Goal: Use online tool/utility: Utilize a website feature to perform a specific function

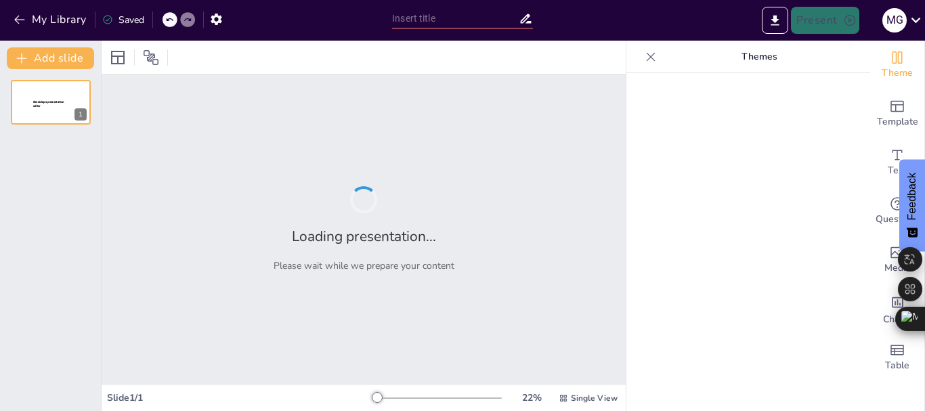
type input "Impacto de los Factores Psicosociales en el Rendimiento Laboral"
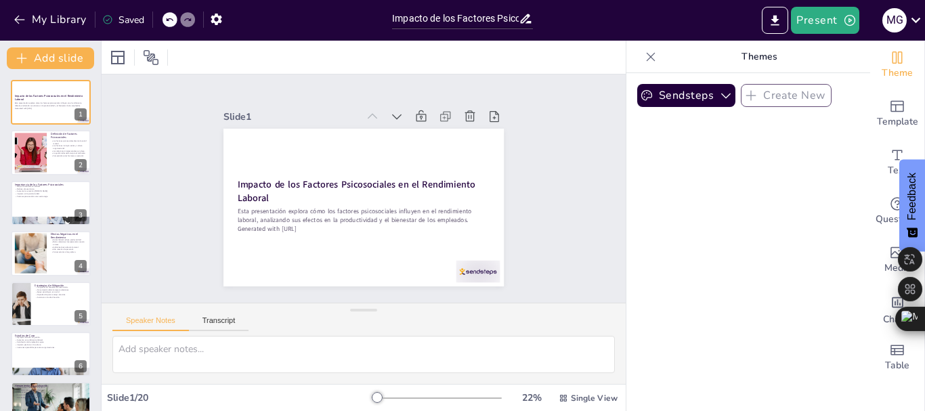
checkbox input "true"
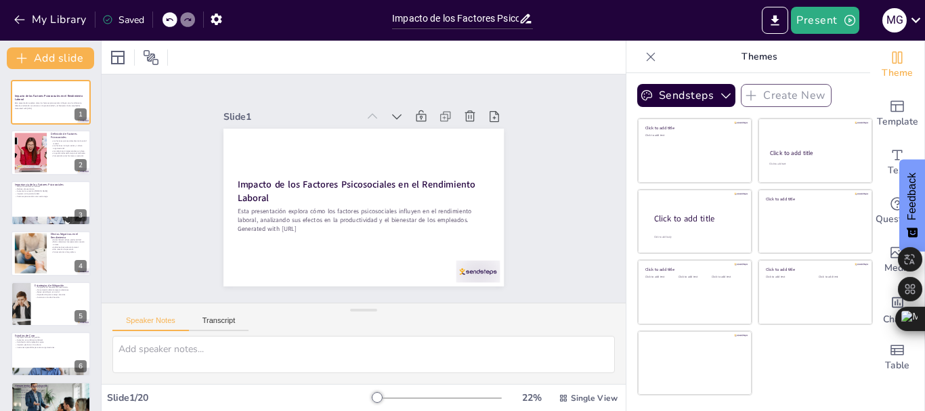
checkbox input "true"
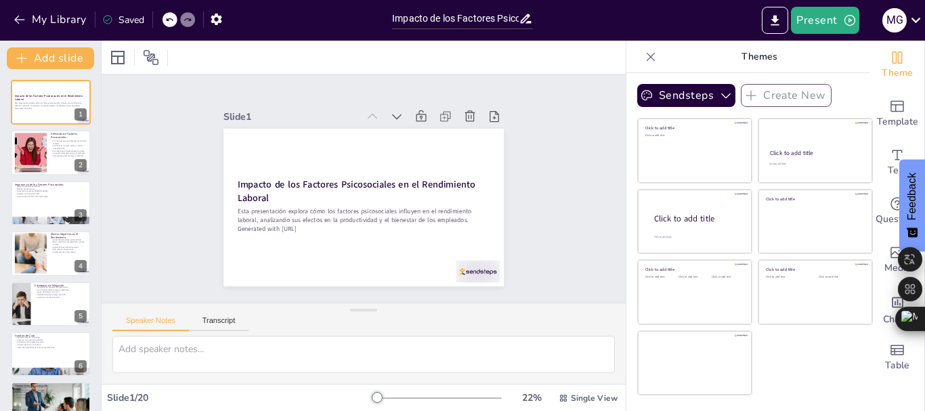
checkbox input "true"
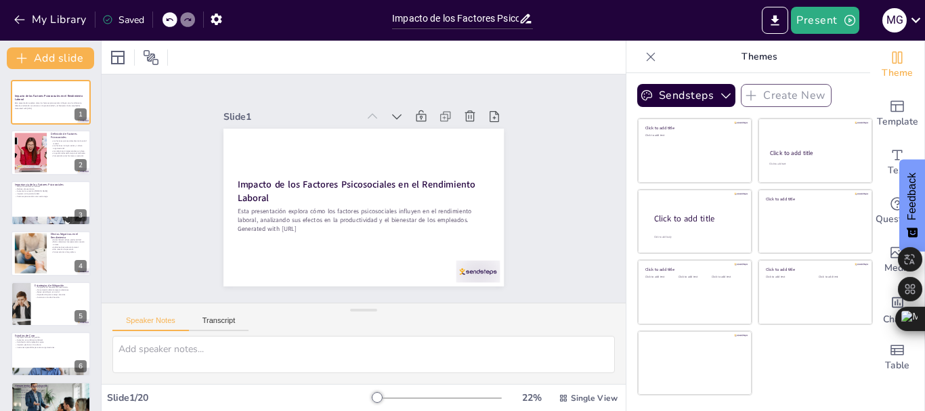
checkbox input "true"
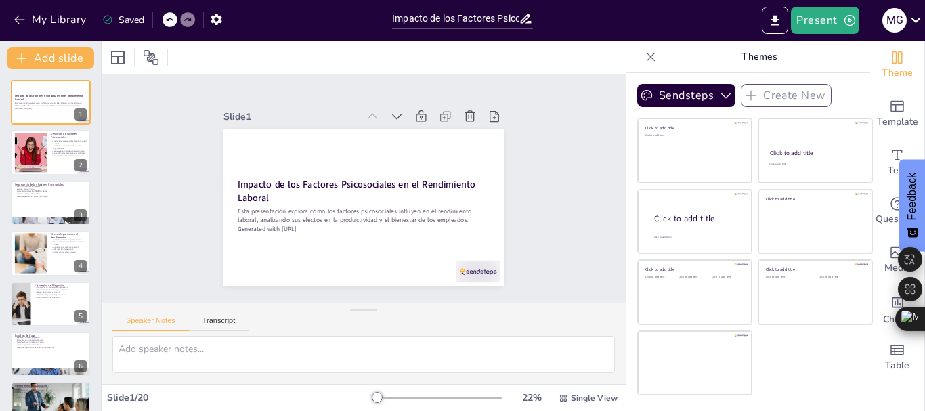
checkbox input "true"
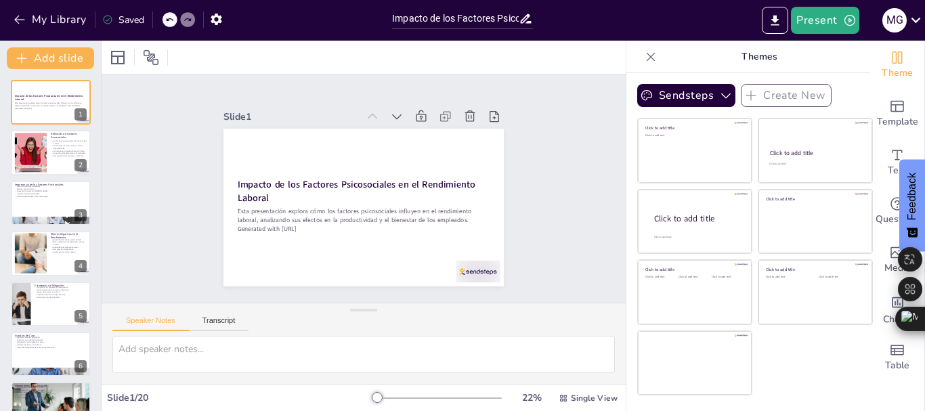
checkbox input "true"
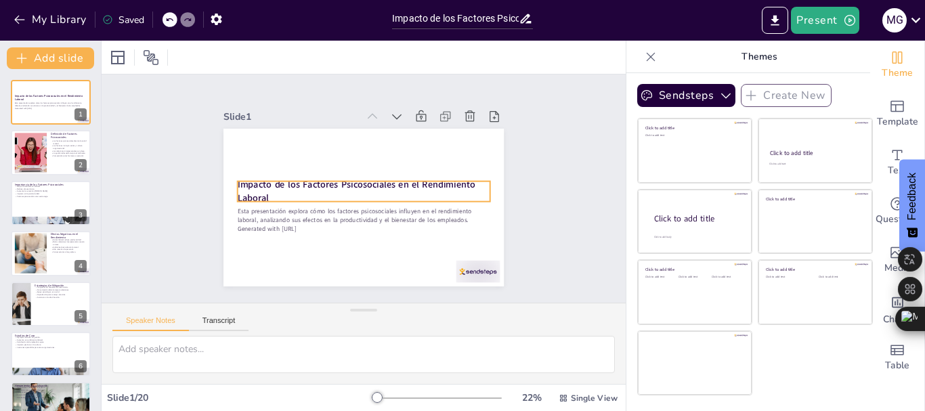
checkbox input "true"
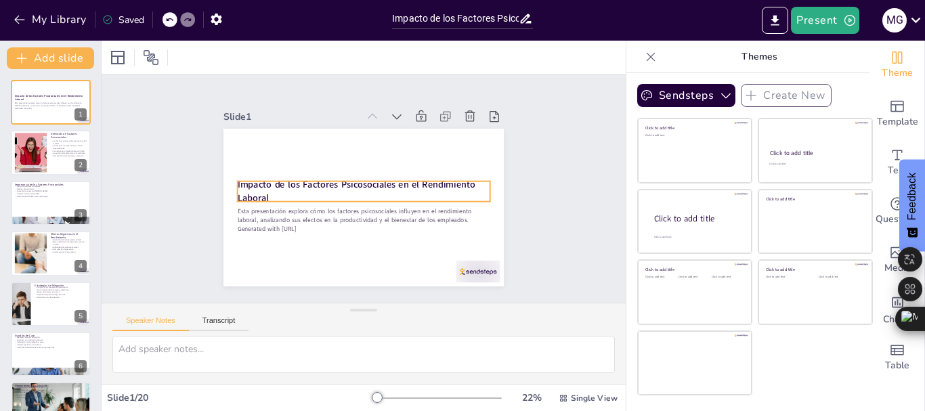
checkbox input "true"
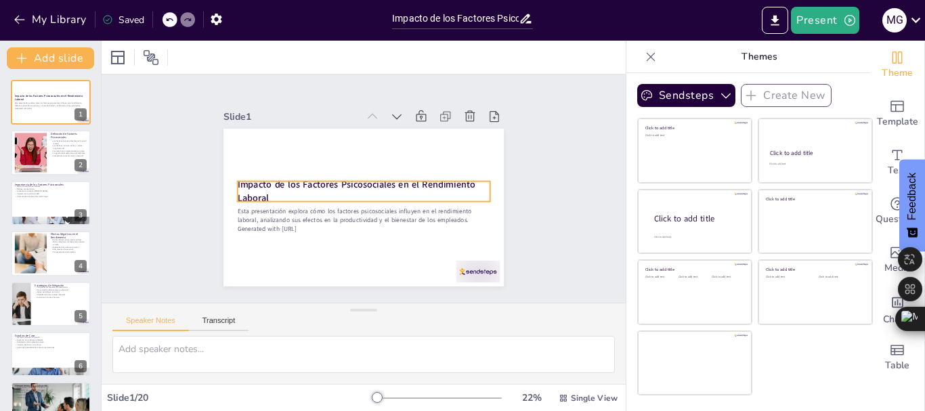
checkbox input "true"
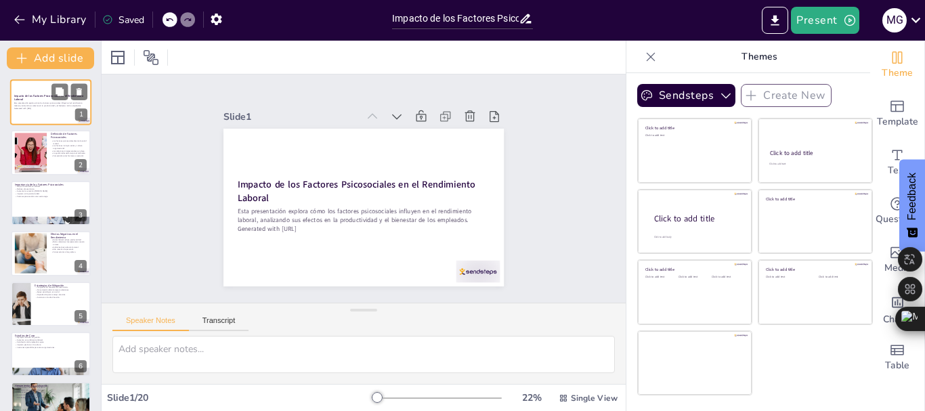
checkbox input "true"
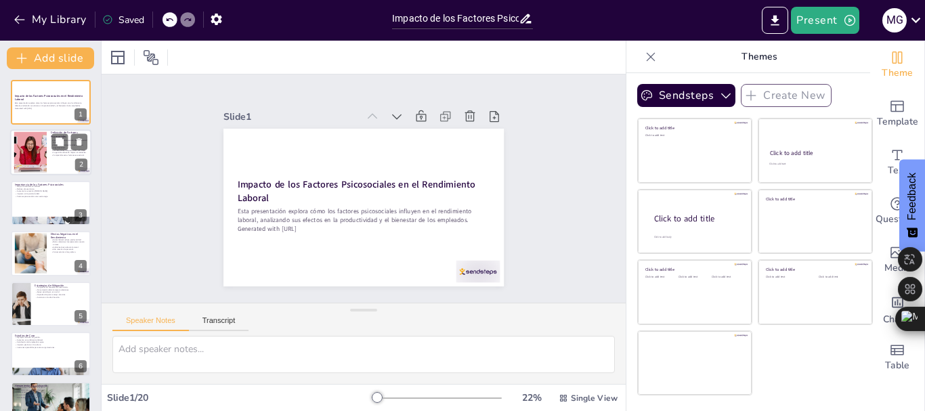
checkbox input "true"
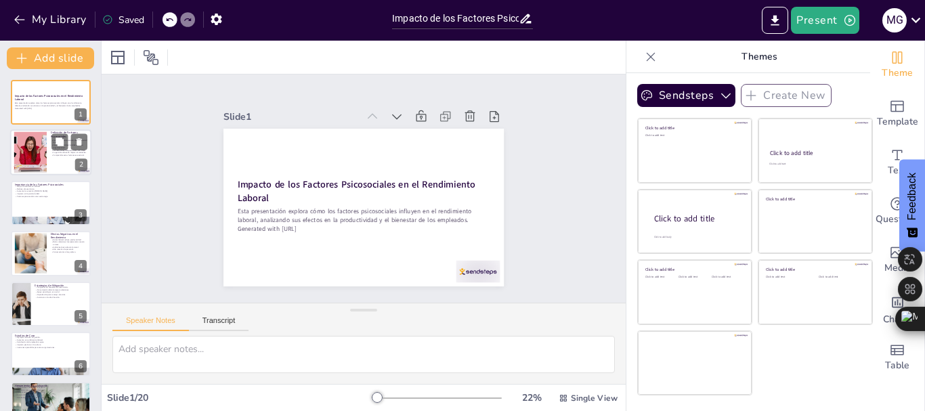
checkbox input "true"
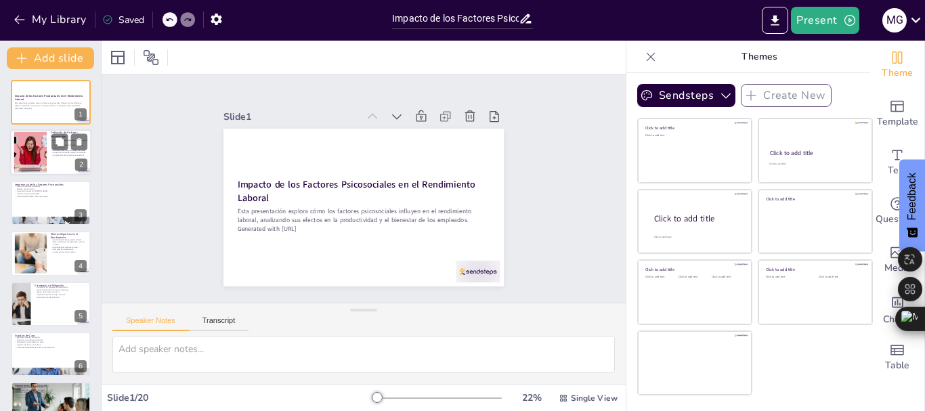
checkbox input "true"
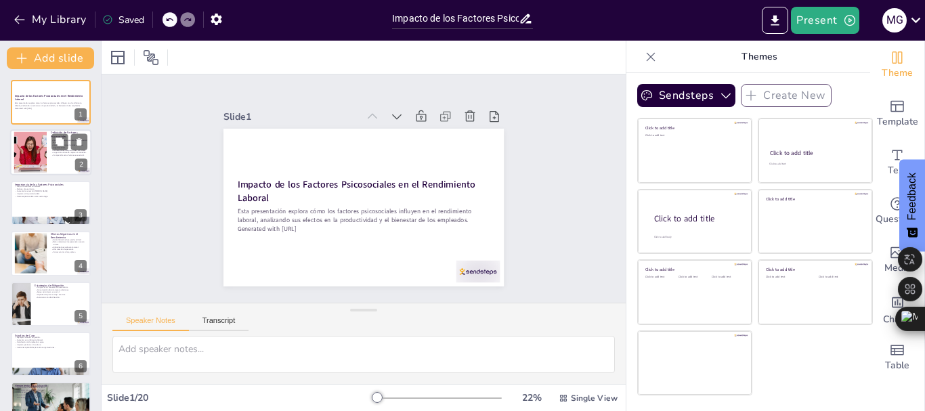
checkbox input "true"
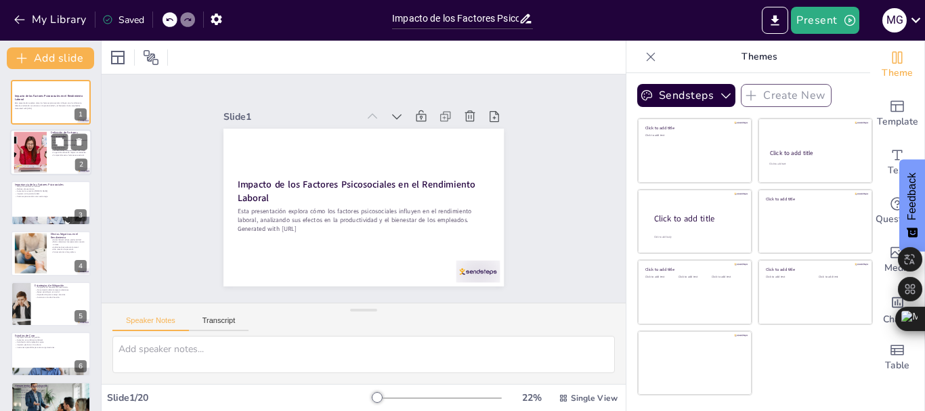
checkbox input "true"
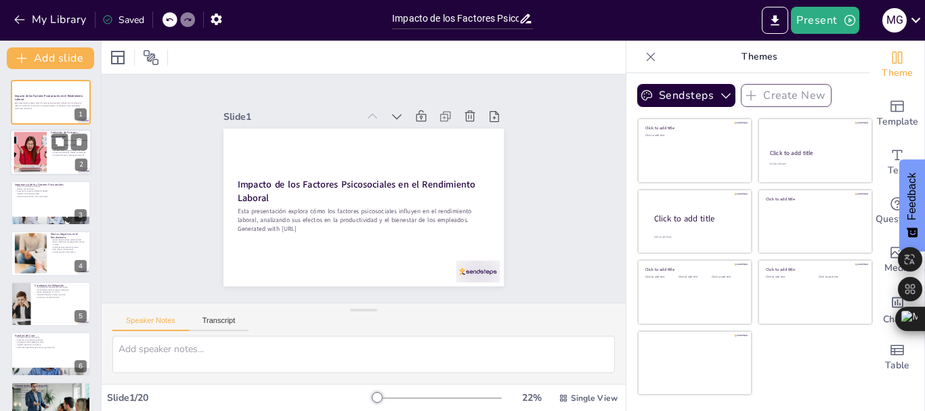
click at [41, 148] on div at bounding box center [30, 152] width 62 height 41
type textarea "Los factores psicosociales son determinantes en la salud mental de los empleado…"
checkbox input "true"
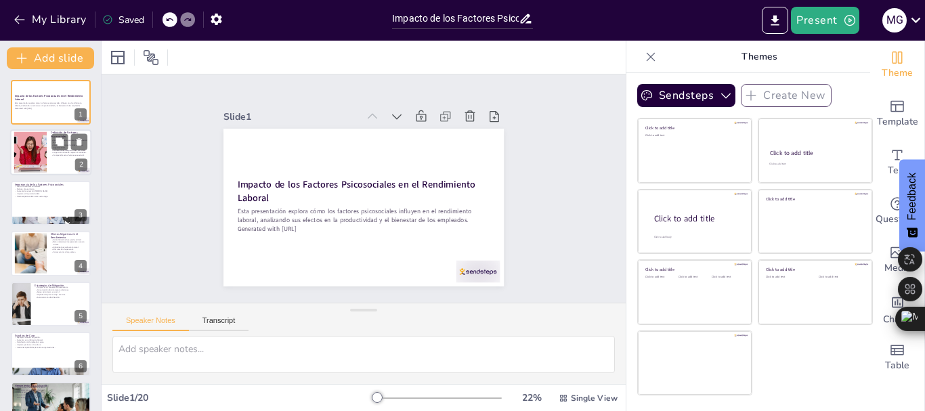
checkbox input "true"
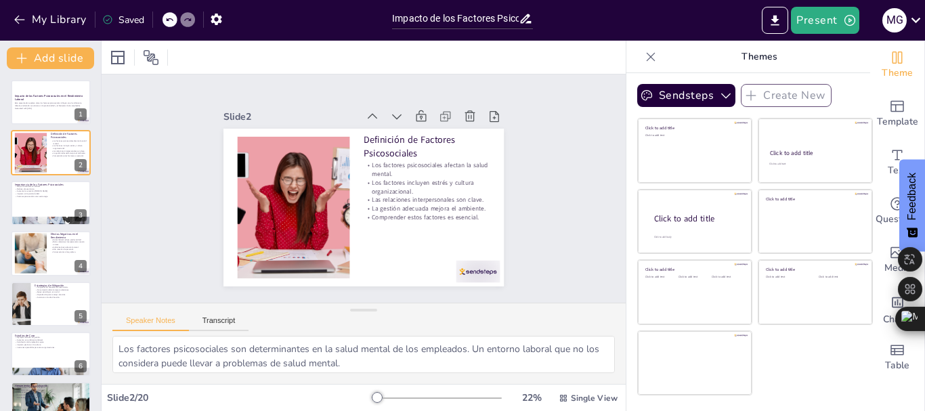
checkbox input "true"
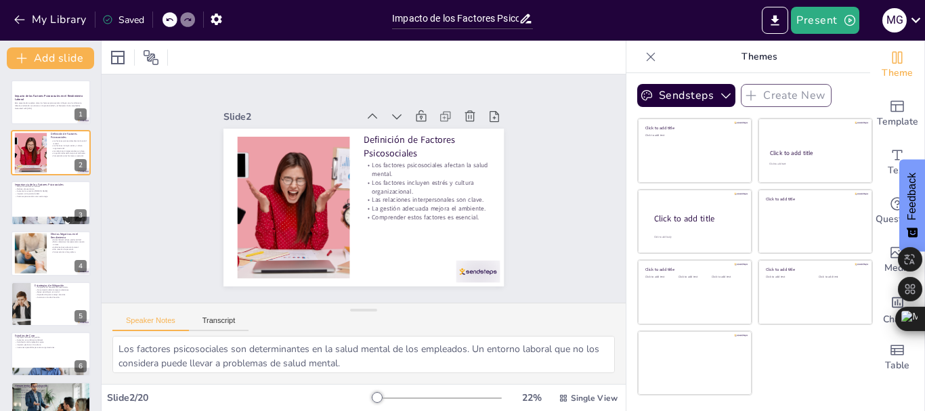
checkbox input "true"
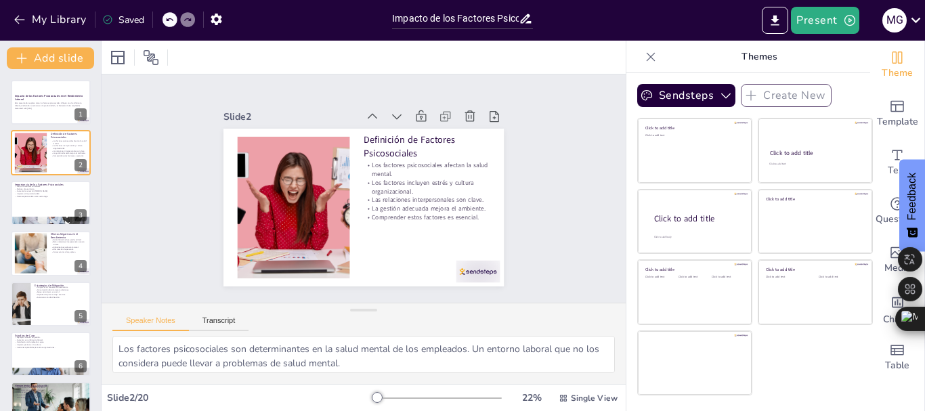
checkbox input "true"
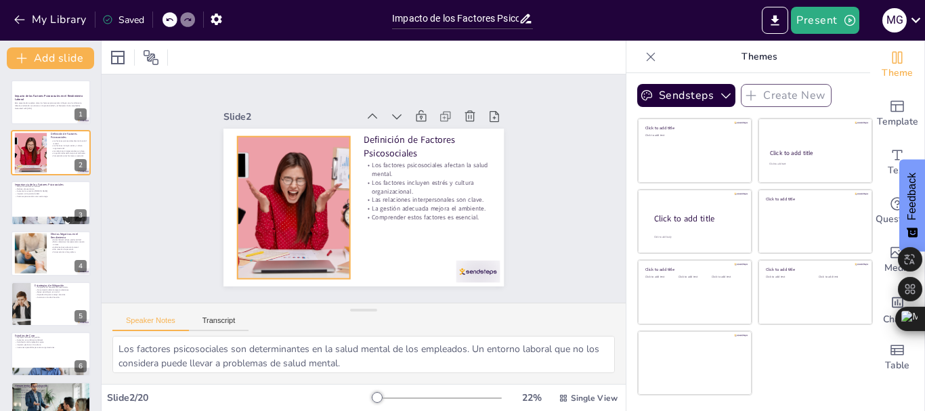
checkbox input "true"
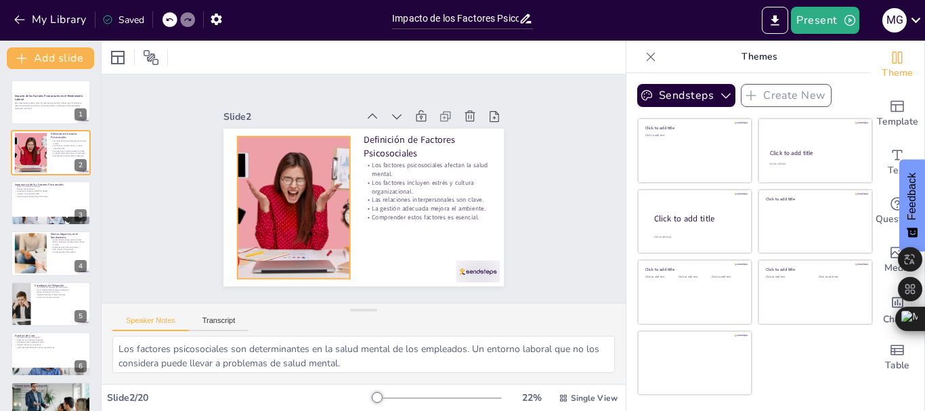
checkbox input "true"
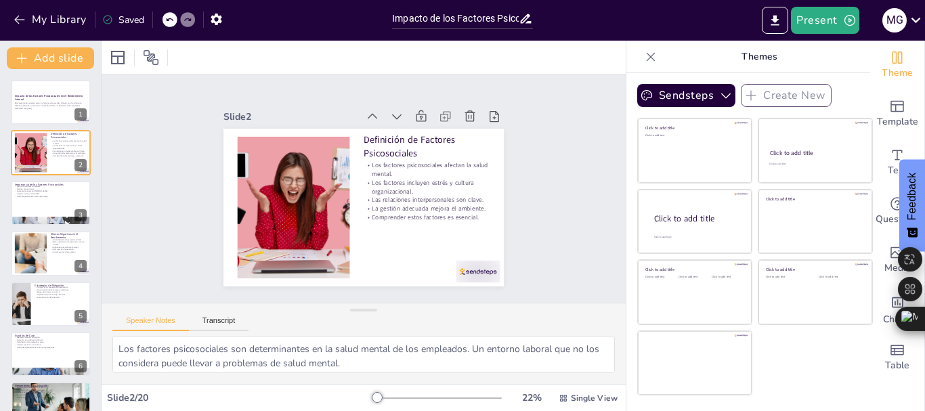
checkbox input "true"
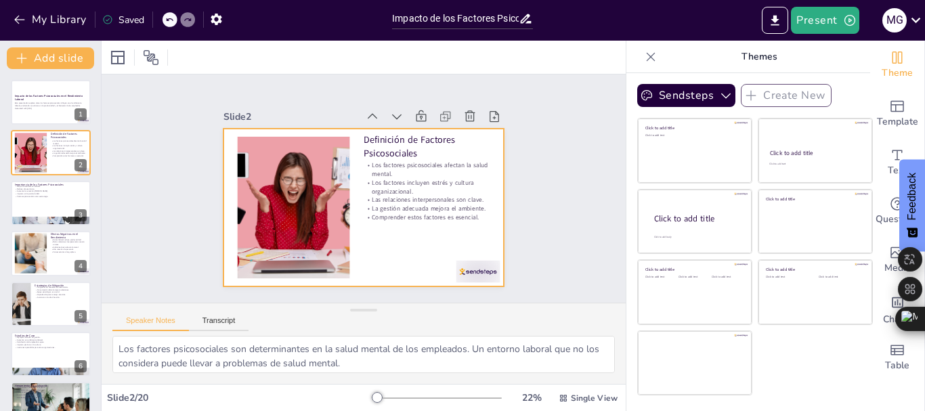
checkbox input "true"
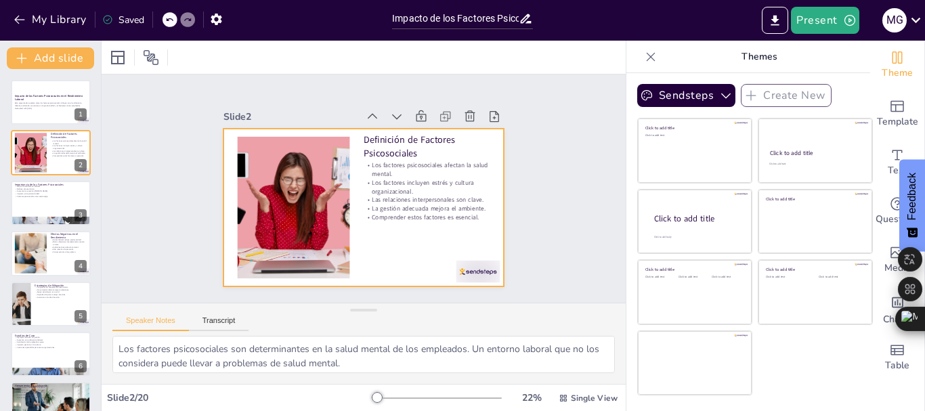
checkbox input "true"
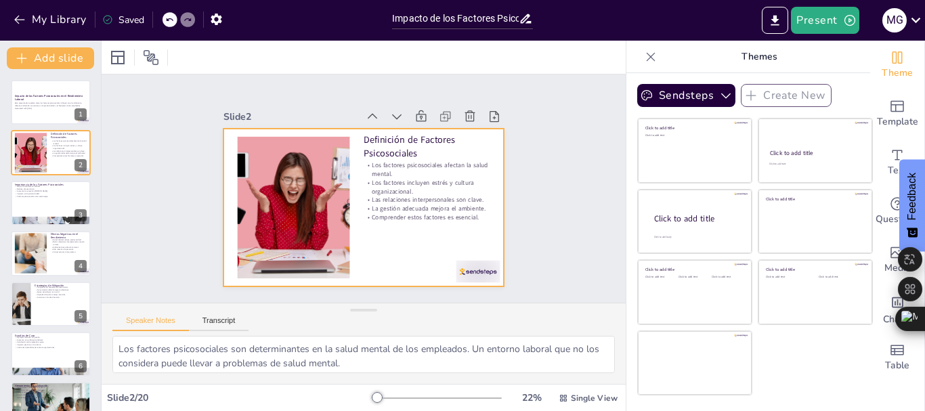
checkbox input "true"
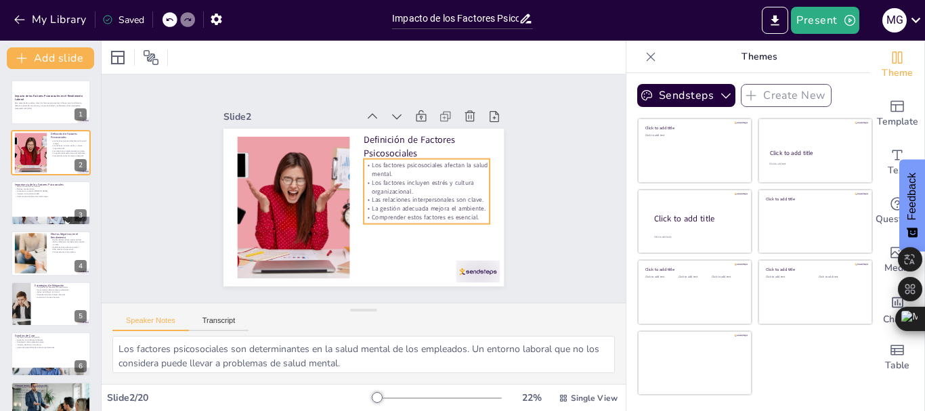
checkbox input "true"
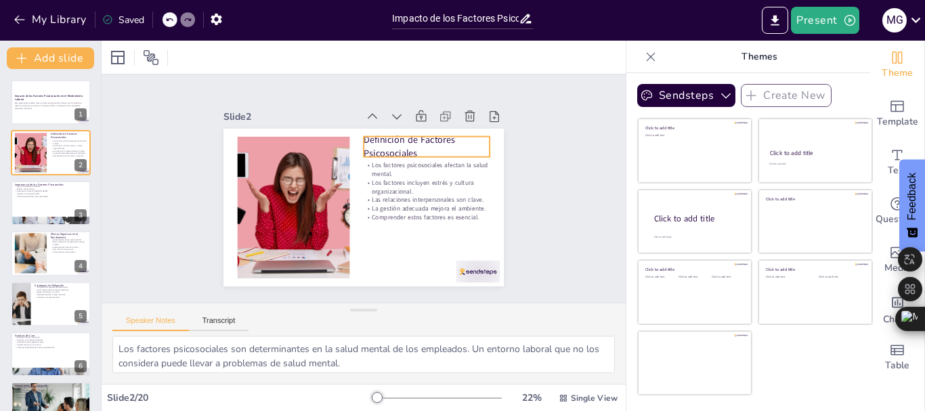
checkbox input "true"
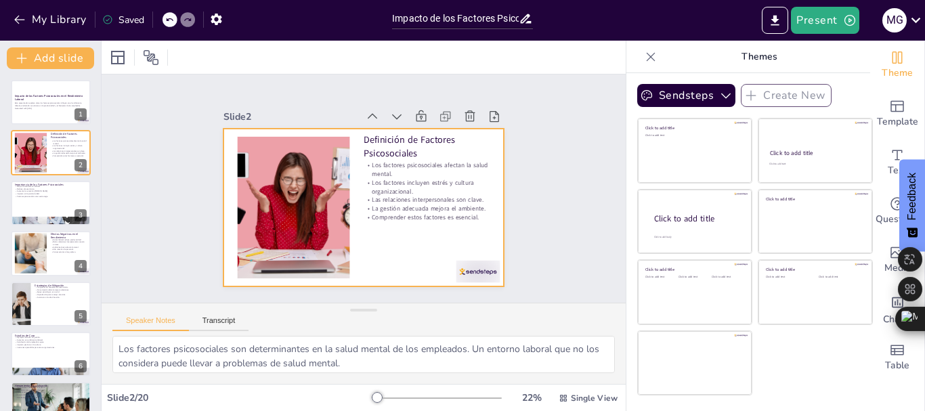
checkbox input "true"
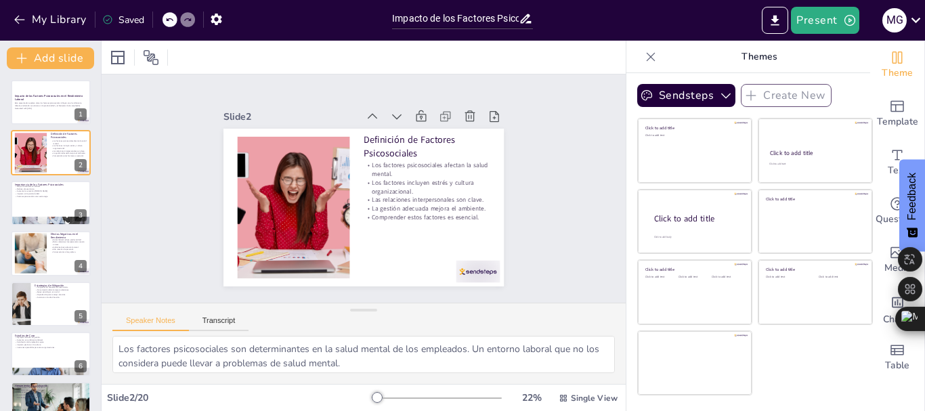
checkbox input "true"
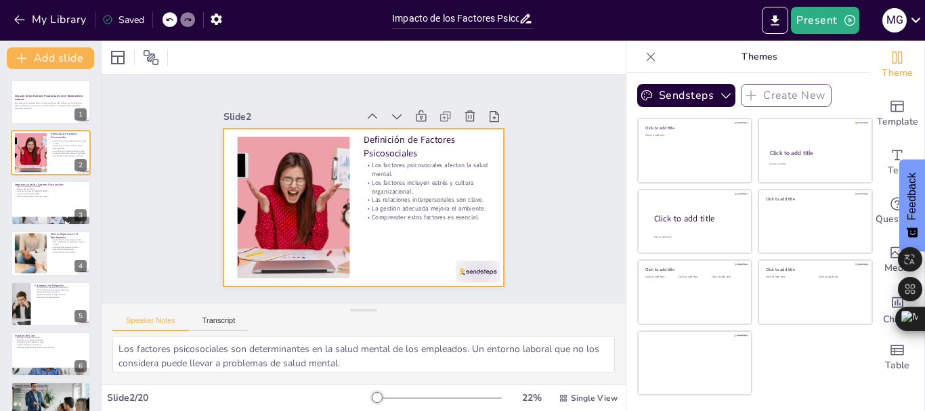
checkbox input "true"
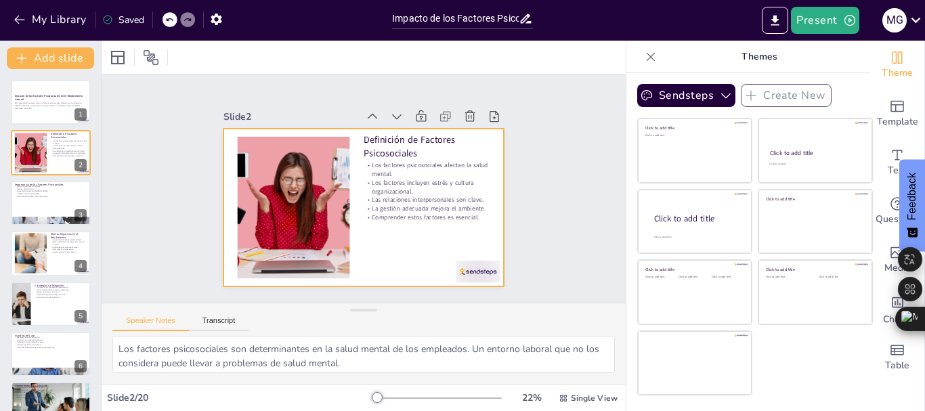
checkbox input "true"
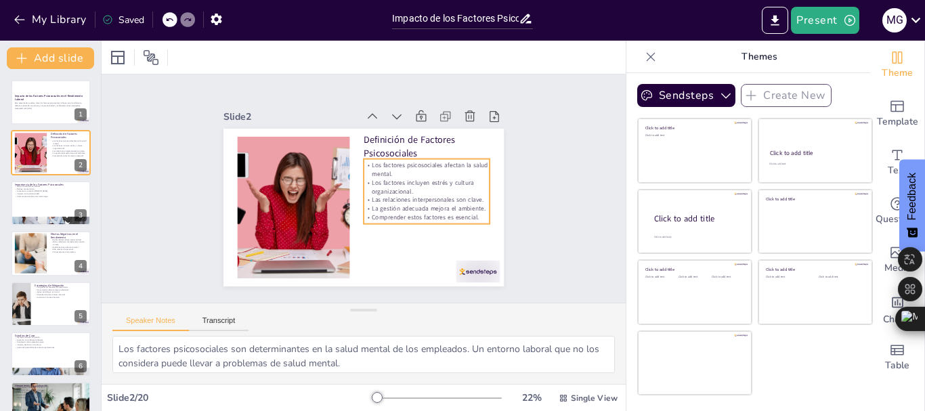
checkbox input "true"
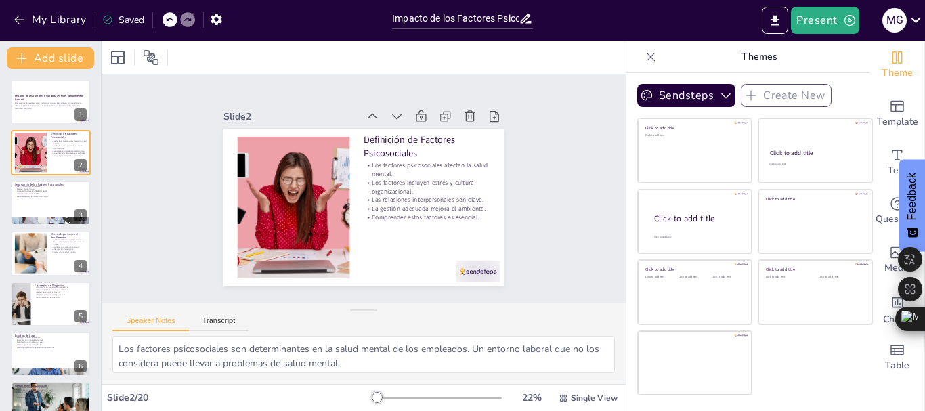
checkbox input "true"
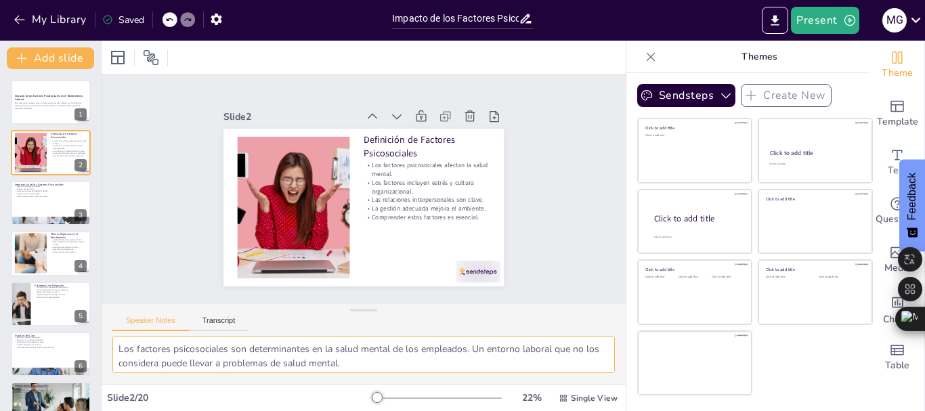
checkbox input "true"
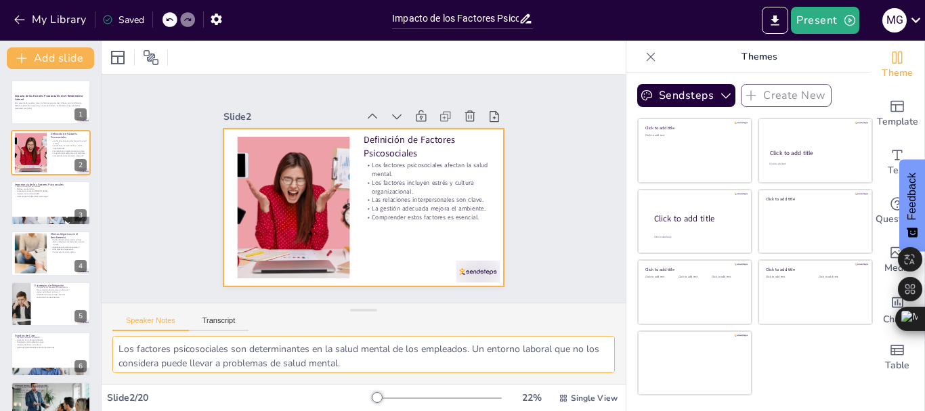
checkbox input "true"
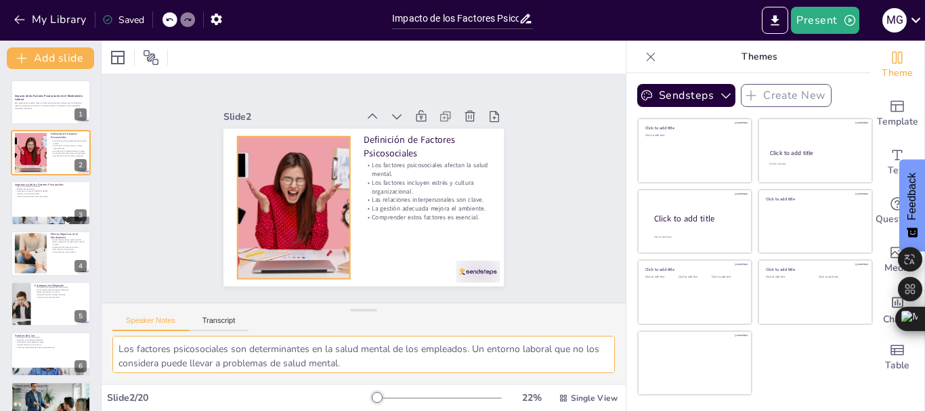
checkbox input "true"
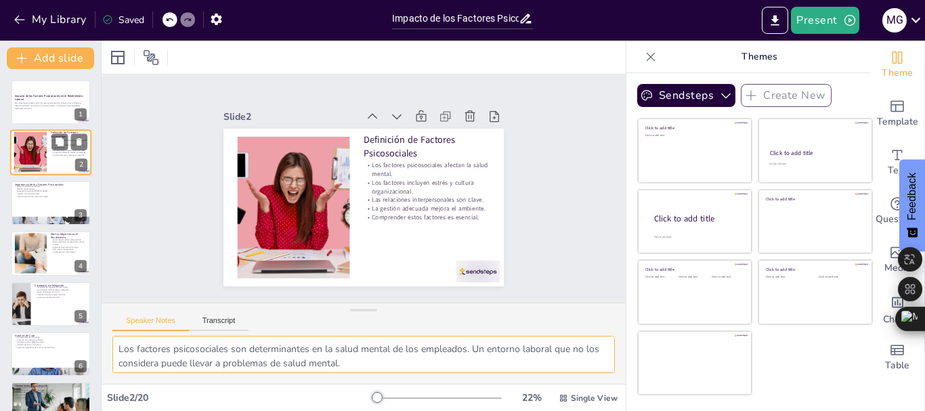
checkbox input "true"
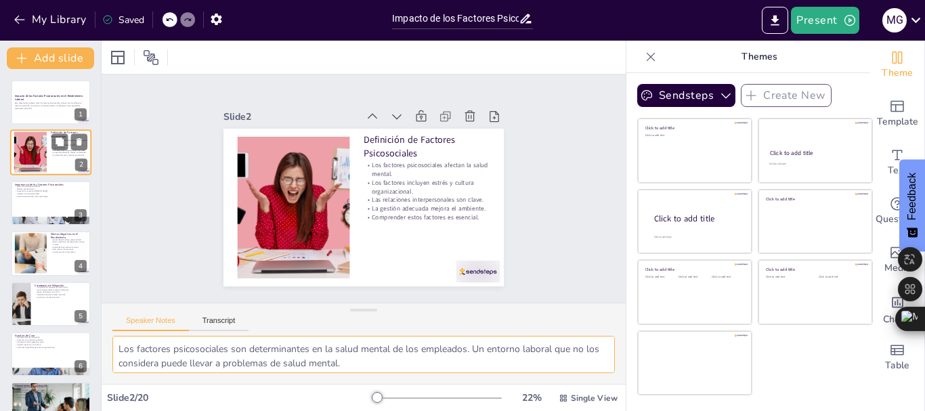
checkbox input "true"
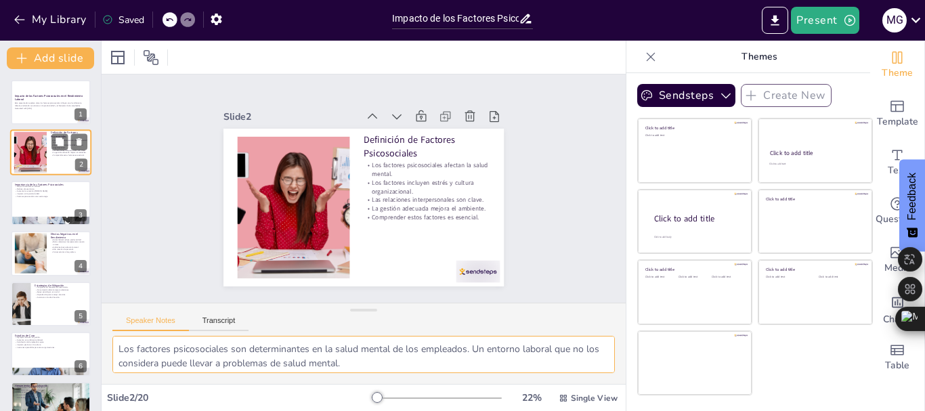
checkbox input "true"
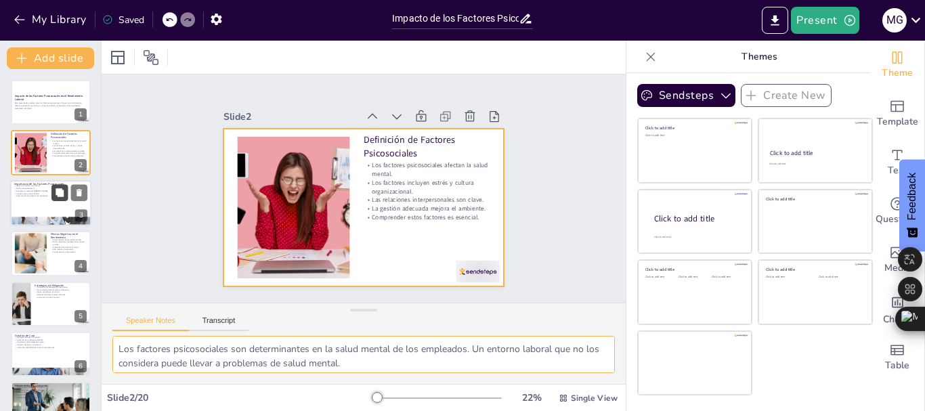
checkbox input "true"
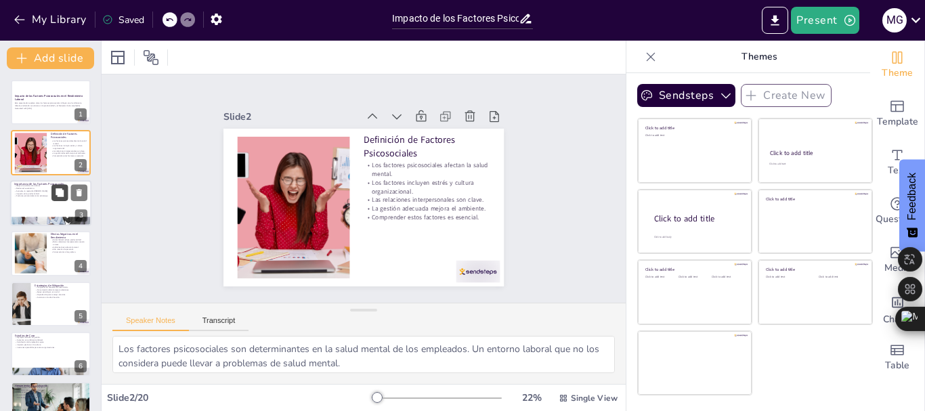
click at [66, 191] on button at bounding box center [59, 192] width 16 height 16
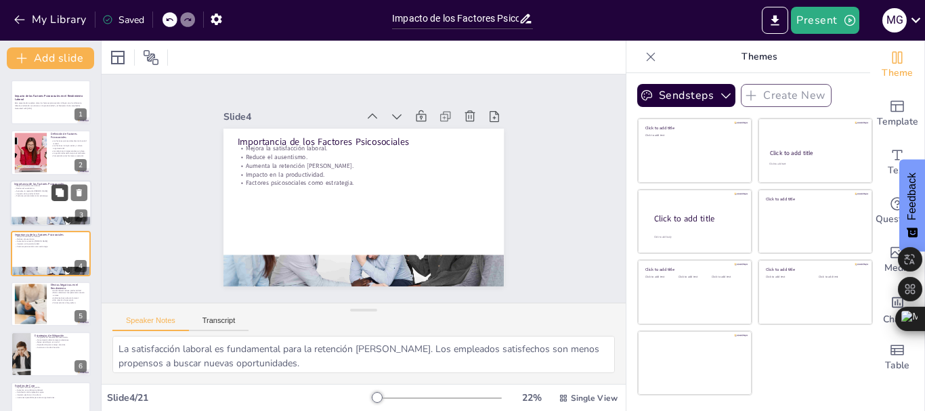
scroll to position [14, 0]
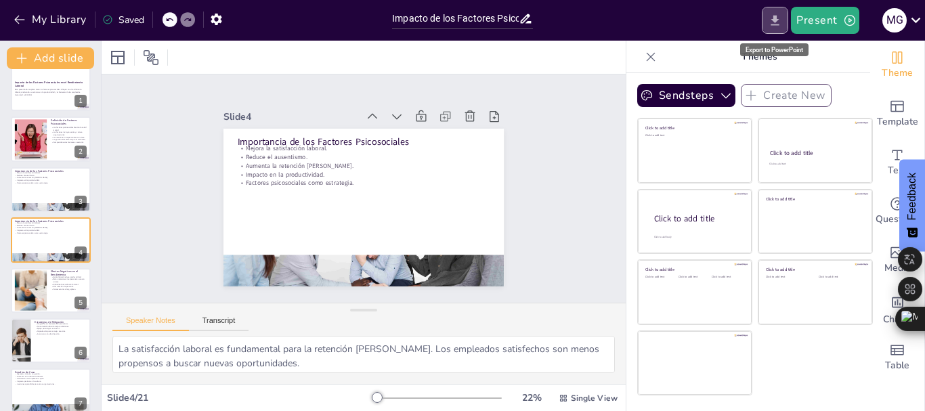
click at [779, 22] on icon "Export to PowerPoint" at bounding box center [775, 21] width 14 height 14
